Goal: Use online tool/utility: Utilize a website feature to perform a specific function

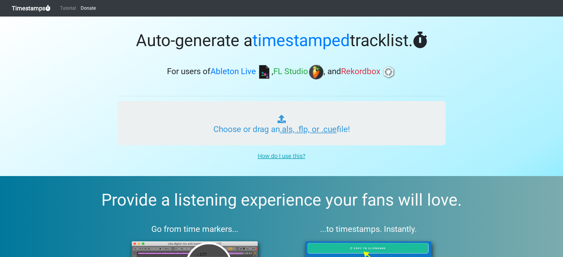
type input "C:\fakepath\Mozsymix 2023 04 Progressive House Mix 4.als"
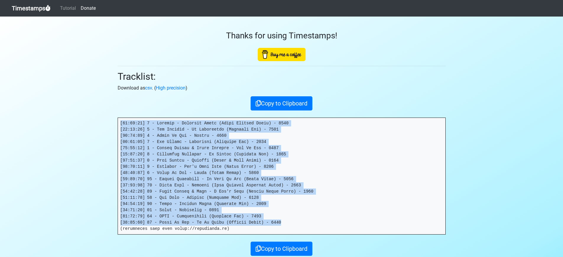
drag, startPoint x: 121, startPoint y: 123, endPoint x: 282, endPoint y: 223, distance: 189.7
click at [282, 223] on pre at bounding box center [281, 176] width 327 height 116
copy pre "[00:00:00] 1 - Obzkure - Infinite Skies (Nikko Culture Remix) - 2020 [00:04:17]…"
click at [38, 7] on link "Timestamps" at bounding box center [31, 8] width 39 height 12
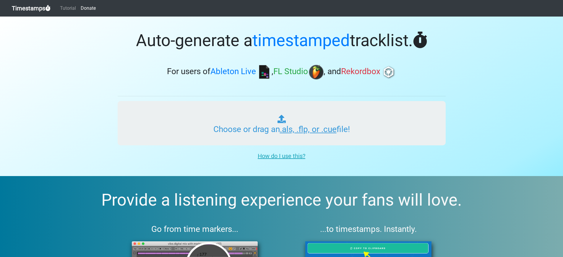
type input "C:\fakepath\Mozsymix 2023 05 Progressive House Mix 5.als"
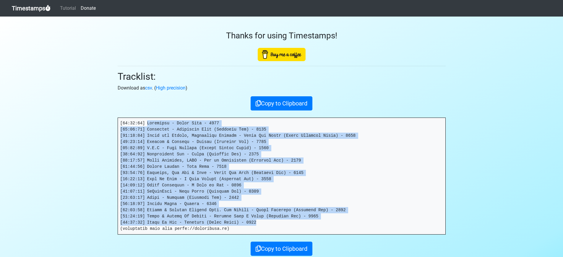
drag, startPoint x: 148, startPoint y: 123, endPoint x: 267, endPoint y: 222, distance: 154.5
click at [267, 223] on pre at bounding box center [281, 176] width 327 height 116
copy pre "Browncoat - Axial Tilt - 2022 [00:05:27] Andrewboy - Spiritual Life (Extended M…"
click at [32, 8] on link "Timestamps" at bounding box center [31, 8] width 39 height 12
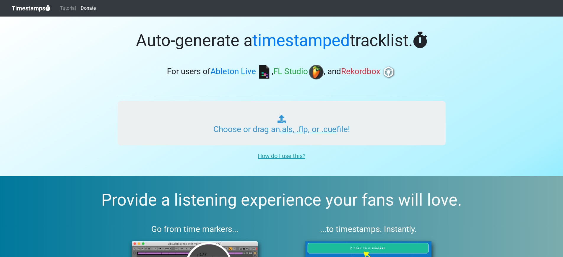
type input "C:\fakepath\Mozsymix 2023 06 Jazz House Mix 1.als"
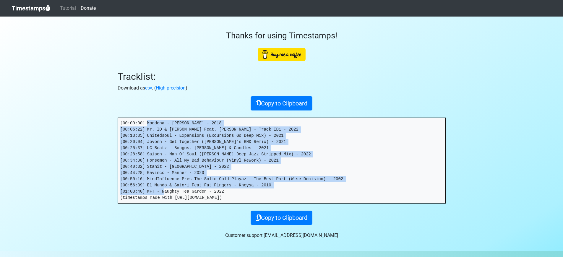
drag, startPoint x: 147, startPoint y: 122, endPoint x: 229, endPoint y: 186, distance: 104.1
click at [234, 190] on pre "[00:00:00] Moodena - [PERSON_NAME] - 2018 [00:06:22] Mr. ID & [PERSON_NAME] Fea…" at bounding box center [281, 160] width 327 height 85
copy pre "Moodena - [PERSON_NAME] - 2018 [00:06:22] Mr. ID & [PERSON_NAME] Feat. [PERSON_…"
click at [33, 7] on link "Timestamps" at bounding box center [31, 8] width 39 height 12
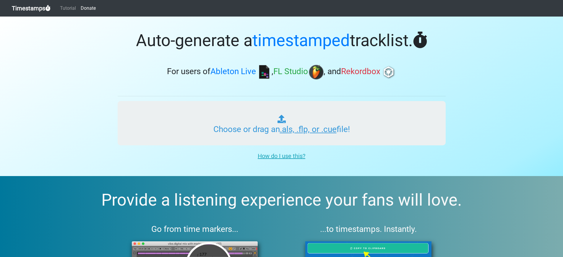
type input "C:\fakepath\Mozsymix 2023 07 Progressive House Mix 6.als"
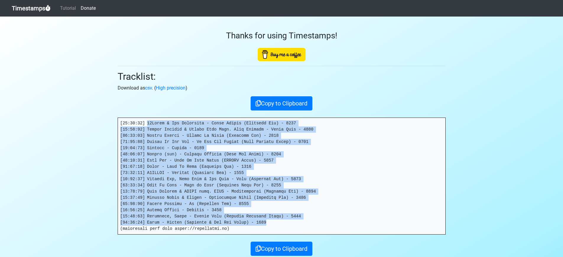
drag, startPoint x: 148, startPoint y: 124, endPoint x: 275, endPoint y: 224, distance: 161.9
click at [276, 224] on pre at bounding box center [281, 176] width 327 height 116
copy pre "00Zicky & Joy Kitikonti - Never Ending (Original Mix) - 2023 [00:06:12] Damian …"
click at [33, 9] on link "Timestamps" at bounding box center [31, 8] width 39 height 12
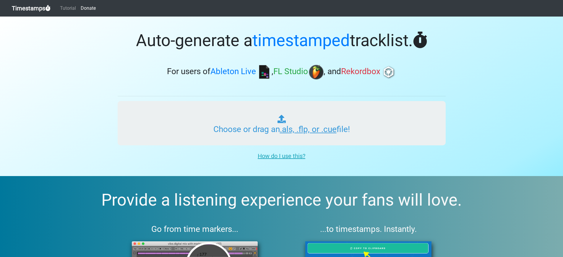
type input "C:\fakepath\Mozsymix 2023 08 Progressive House Mix 7.als"
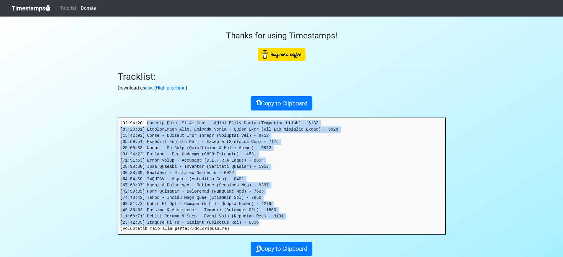
drag, startPoint x: 148, startPoint y: 123, endPoint x: 224, endPoint y: 197, distance: 105.9
click at [269, 224] on pre at bounding box center [281, 176] width 327 height 116
copy pre "Loremip Dolo. Si Am Cons - Adipi Elits Doeiu (Temporinc Utlab) - 4776 [29:44:90…"
click at [32, 11] on link "Timestamps" at bounding box center [31, 8] width 39 height 12
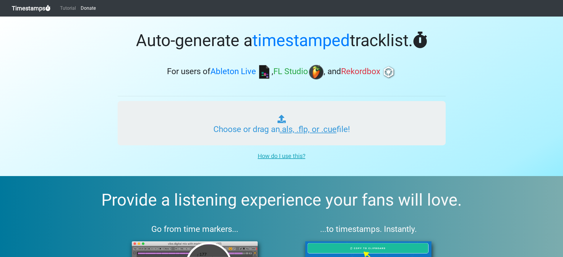
type input "C:\fakepath\Mozsymix 2023 09 Deep House Mix 1.als"
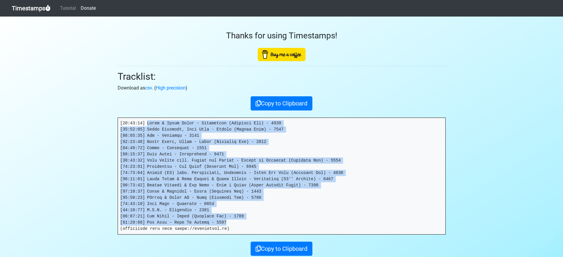
drag, startPoint x: 147, startPoint y: 124, endPoint x: 233, endPoint y: 220, distance: 128.9
click at [234, 221] on pre at bounding box center [281, 176] width 327 height 116
copy pre "Yotto & Booka Shade - Encounters (Extended Mix) - 2022 [00:05:47] Zakes Bantwin…"
click at [21, 10] on link "Timestamps" at bounding box center [31, 8] width 39 height 12
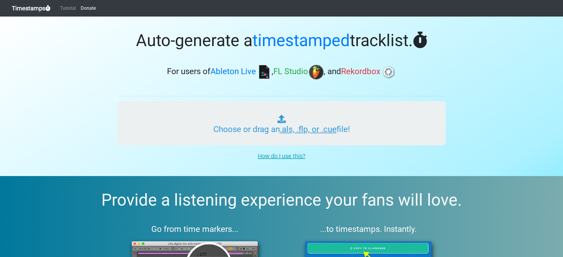
type input "C:\fakepath\Mozsymix 2023 10 Classics House Remix Mix 1.als"
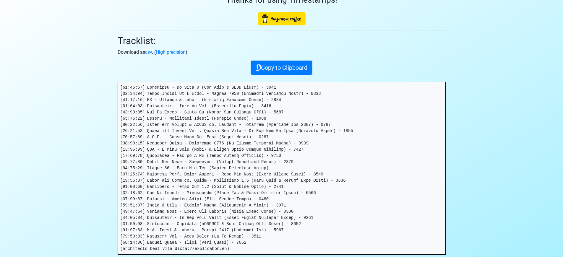
scroll to position [58, 0]
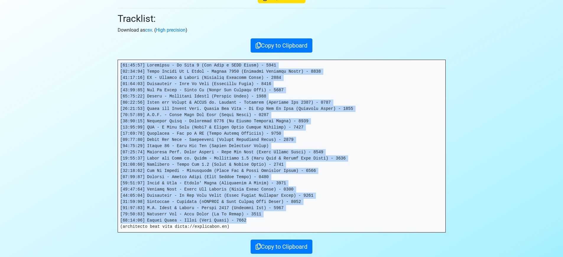
drag, startPoint x: 119, startPoint y: 65, endPoint x: 257, endPoint y: 216, distance: 204.9
click at [261, 222] on pre at bounding box center [281, 146] width 327 height 172
copy pre "[00:00:03] Faithless - We Come 1 (Ben Digo x MIGV Remix) - 2022 [00:03:31] Thre…"
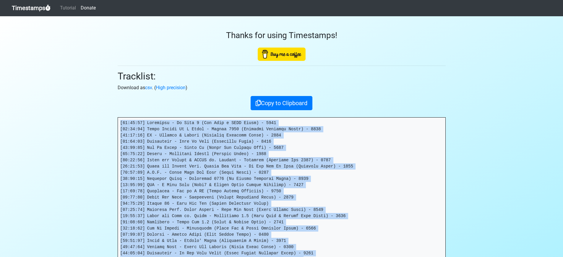
scroll to position [0, 0]
click at [38, 9] on link "Timestamps" at bounding box center [31, 8] width 39 height 12
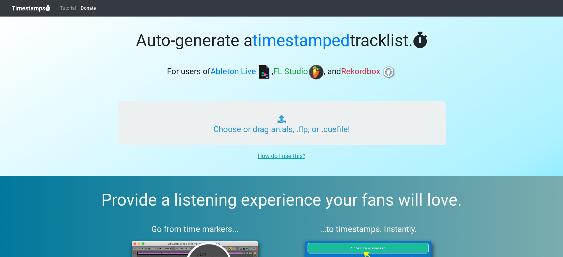
type input "C:\fakepath\Mozsymix 2023 11 [DEMOGRAPHIC_DATA] vocal House Mix 2 jav.als"
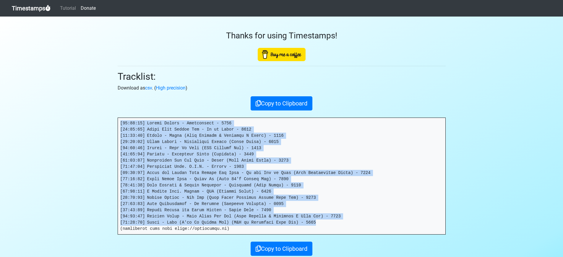
drag, startPoint x: 120, startPoint y: 123, endPoint x: 337, endPoint y: 221, distance: 238.2
click at [339, 222] on pre at bounding box center [281, 176] width 327 height 116
copy pre "[00:00:00] Róisín Murphy - Overpowered - 2007 [00:04:00] Ethan Feat Cheryl Jay …"
click at [38, 6] on link "Timestamps" at bounding box center [31, 8] width 39 height 12
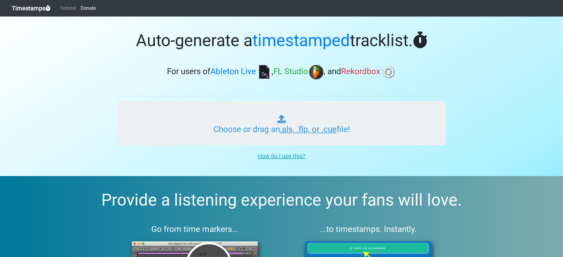
type input "C:\fakepath\Mozsymix 2024 01 Acid House Mix 1.als"
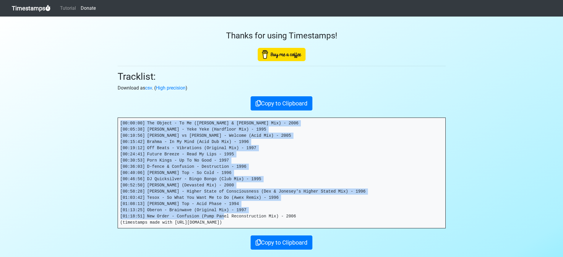
drag, startPoint x: 119, startPoint y: 124, endPoint x: 306, endPoint y: 218, distance: 209.2
click at [306, 218] on pre "[00:00:00] The Object - To Me (Gabo & Vignaroli Mix) - 2006 [00:05:38] Mory Kan…" at bounding box center [281, 173] width 327 height 110
copy pre "[00:00:00] The Object - To Me (Gabo & Vignaroli Mix) - 2006 [00:05:38] Mory Kan…"
click at [32, 9] on link "Timestamps" at bounding box center [31, 8] width 39 height 12
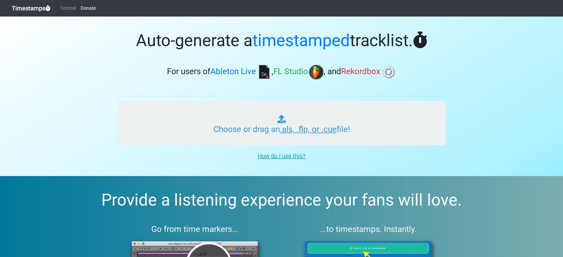
type input "C:\fakepath\Mozsymix 2024 02 Acid House Mix 2.als"
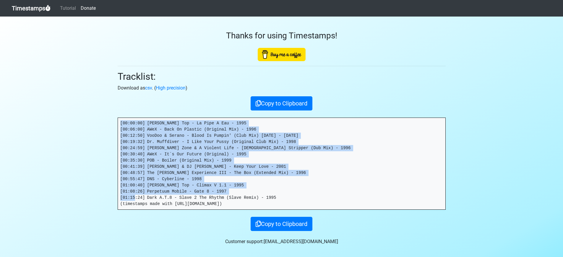
drag, startPoint x: 120, startPoint y: 124, endPoint x: 287, endPoint y: 196, distance: 182.2
click at [287, 196] on pre "[00:00:00] [PERSON_NAME] Top - La Pipe A Eau - 1995 [00:06:00] AWeX - Back On P…" at bounding box center [281, 164] width 327 height 92
copy pre "[00:00:00] [PERSON_NAME] Top - La Pipe A Eau - 1995 [00:06:00] AWeX - Back On P…"
click at [32, 8] on link "Timestamps" at bounding box center [31, 8] width 39 height 12
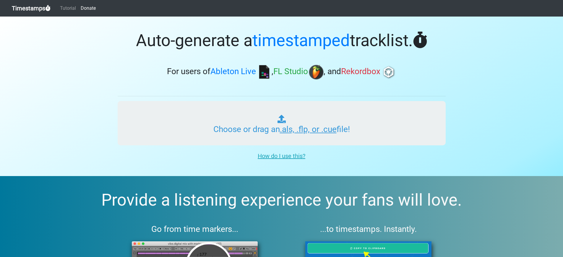
type input "C:\fakepath\Mozsymix 2024 04 Progressive House Mix 1.als"
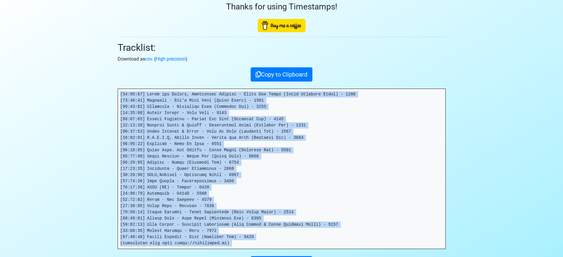
scroll to position [90, 0]
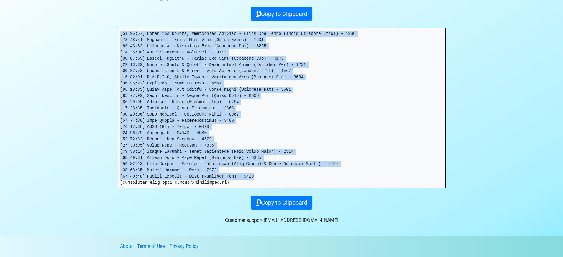
drag, startPoint x: 123, startPoint y: 124, endPoint x: 257, endPoint y: 176, distance: 144.0
click at [257, 176] on pre at bounding box center [281, 108] width 327 height 160
copy pre "[00:00:03] Armin van Buuren, Jacqueline Govaert - Never Say Never (Colyn Extend…"
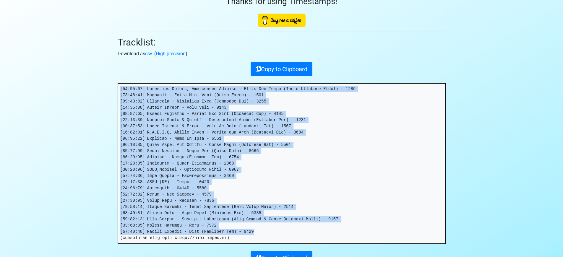
scroll to position [0, 0]
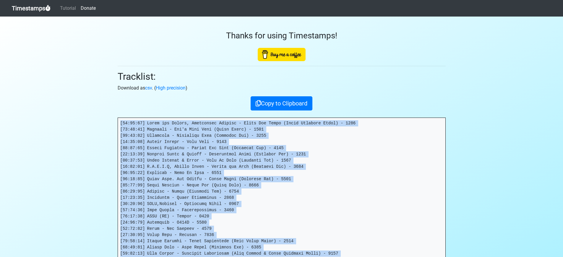
click at [33, 9] on link "Timestamps" at bounding box center [31, 8] width 39 height 12
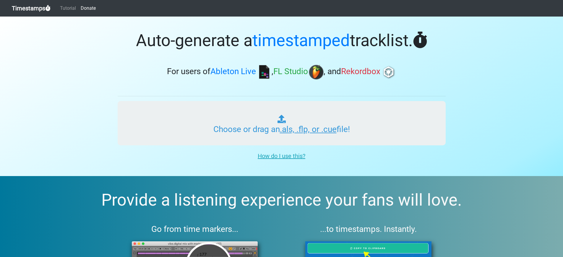
type input "C:\fakepath\Mozsymix 2024 05 Deep House Mix 3.als"
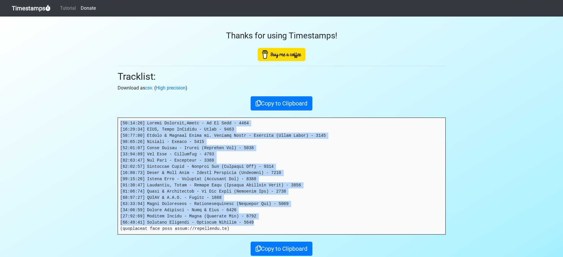
drag, startPoint x: 121, startPoint y: 123, endPoint x: 257, endPoint y: 221, distance: 167.9
click at [260, 223] on pre at bounding box center [281, 176] width 327 height 116
copy pre "[00:00:00] Oliver Koletzki,Malou - Is It Real - 2024 [00:02:32] BEBO, Tamer ElD…"
click at [37, 11] on link "Timestamps" at bounding box center [31, 8] width 39 height 12
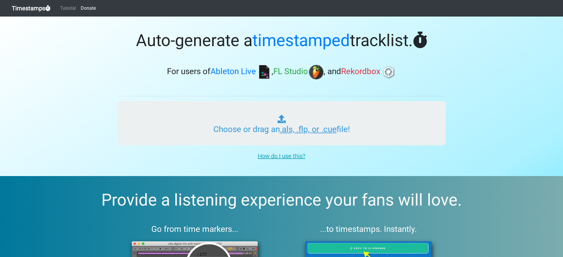
type input "C:\fakepath\Techno Mix.als"
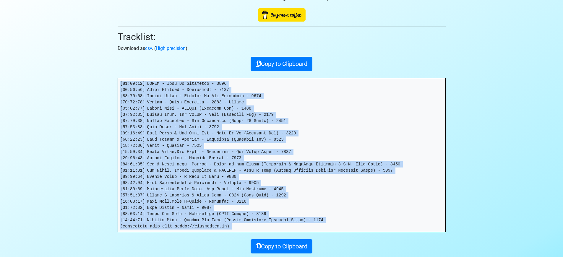
scroll to position [83, 0]
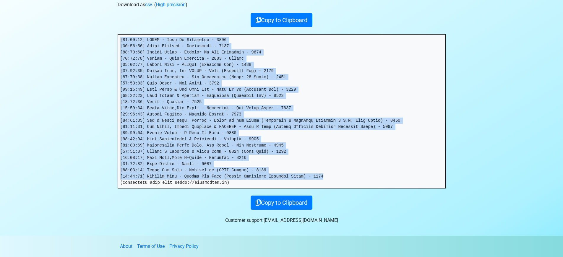
drag, startPoint x: 119, startPoint y: 123, endPoint x: 334, endPoint y: 178, distance: 221.7
click at [334, 178] on pre at bounding box center [281, 112] width 327 height 154
copy pre "[00:00:00] THODE - Move My Waistline - 2024 [00:01:39] Felix Kröcher - Luminati…"
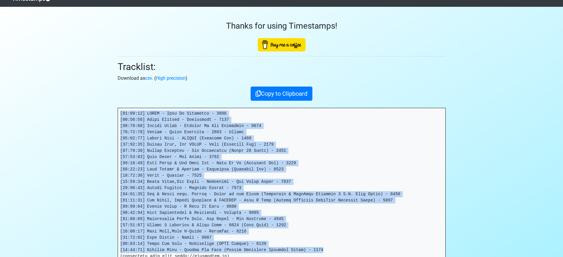
scroll to position [0, 0]
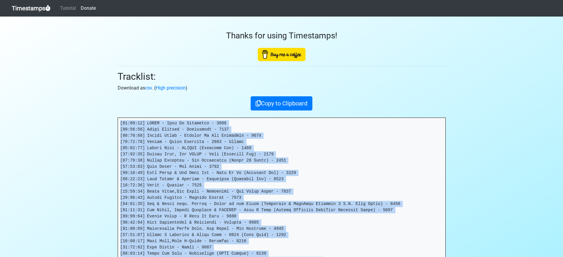
click at [17, 4] on link "Timestamps" at bounding box center [31, 8] width 39 height 12
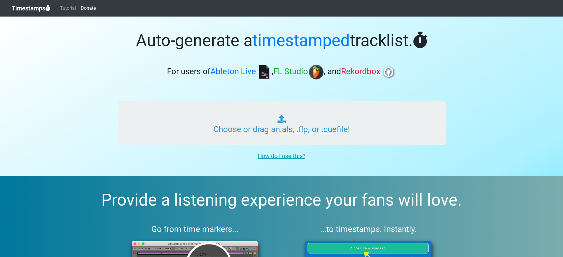
type input "C:\fakepath\Mozsymix 2025 01 Afro House Mix.als"
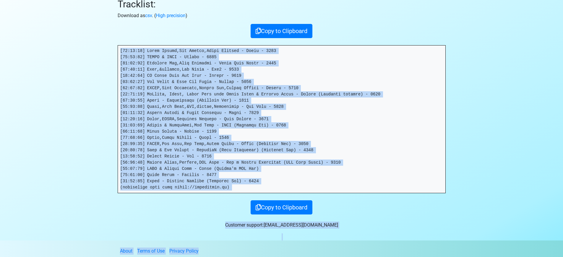
scroll to position [77, 0]
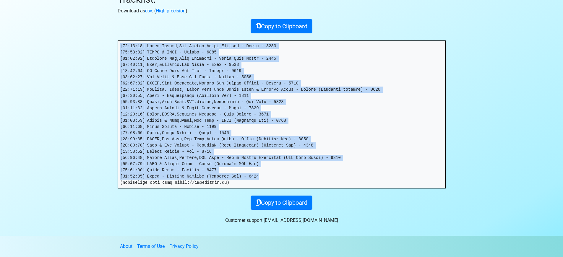
drag, startPoint x: 119, startPoint y: 123, endPoint x: 262, endPoint y: 178, distance: 153.3
click at [262, 178] on pre at bounding box center [281, 114] width 327 height 147
copy pre "[00:00:00] Lilya Mandre,Zac Martel,Tommy Kimpton - Sensa - 2024 [00:03:52] HVMZ…"
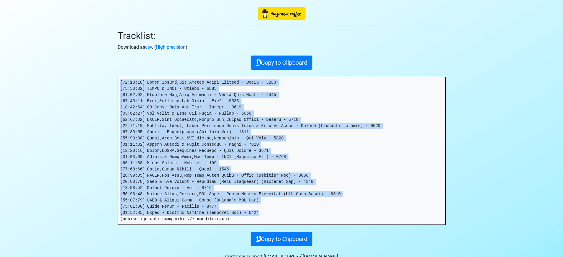
scroll to position [0, 0]
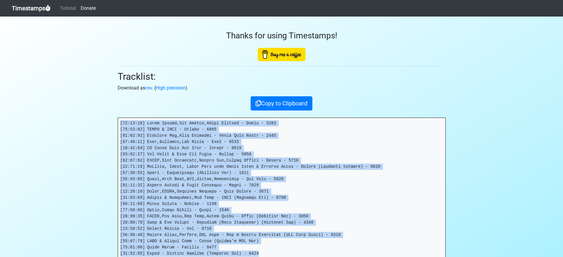
click at [32, 8] on link "Timestamps" at bounding box center [31, 8] width 39 height 12
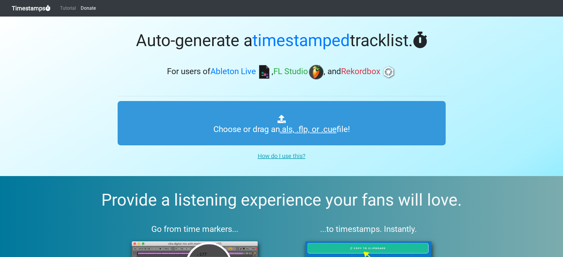
type input "C:\fakepath\Mozsymix 2025 02 Melodic Techno Mix.als"
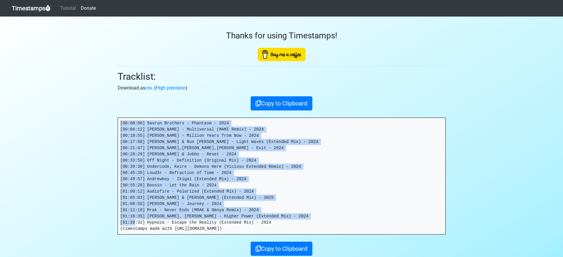
drag, startPoint x: 120, startPoint y: 121, endPoint x: 230, endPoint y: 191, distance: 130.7
click at [280, 223] on pre "[00:00:00] Savrun Brothers - Phantasm - 2024 [00:06:12] Brian Don - Multiversal…" at bounding box center [281, 176] width 327 height 116
copy pre "[00:00:00] Savrun Brothers - Phantasm - 2024 [00:06:12] Brian Don - Multiversal…"
click at [27, 6] on link "Timestamps" at bounding box center [31, 8] width 39 height 12
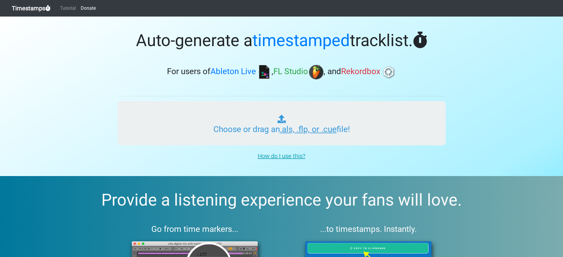
type input "C:\fakepath\Mozsymix 2025 04 Jazz House Mix.als"
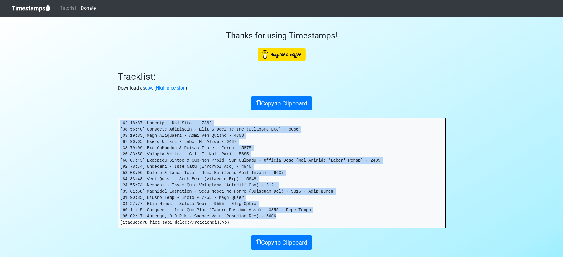
drag, startPoint x: 120, startPoint y: 122, endPoint x: 262, endPoint y: 204, distance: 164.0
click at [297, 217] on pre at bounding box center [281, 173] width 327 height 110
copy pre "[14:53:77] Loremip - Dol Sitam - 2534 [51:94:57] Consecte Adipiscin - Elit S Do…"
click at [29, 8] on link "Timestamps" at bounding box center [31, 8] width 39 height 12
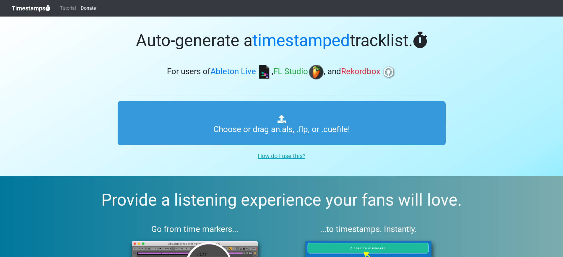
type input "C:\fakepath\Mozsymix 2025 06 Deep House Mix 1.als"
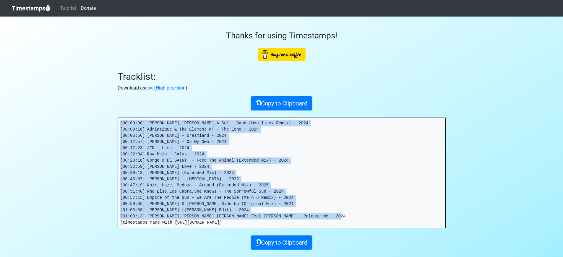
drag, startPoint x: 121, startPoint y: 123, endPoint x: 337, endPoint y: 217, distance: 234.9
click at [337, 217] on pre "[00:00:00] [PERSON_NAME],[PERSON_NAME],A Sul - Sand (Moullinex Remix) - 2024 [0…" at bounding box center [281, 173] width 327 height 110
